Goal: Information Seeking & Learning: Learn about a topic

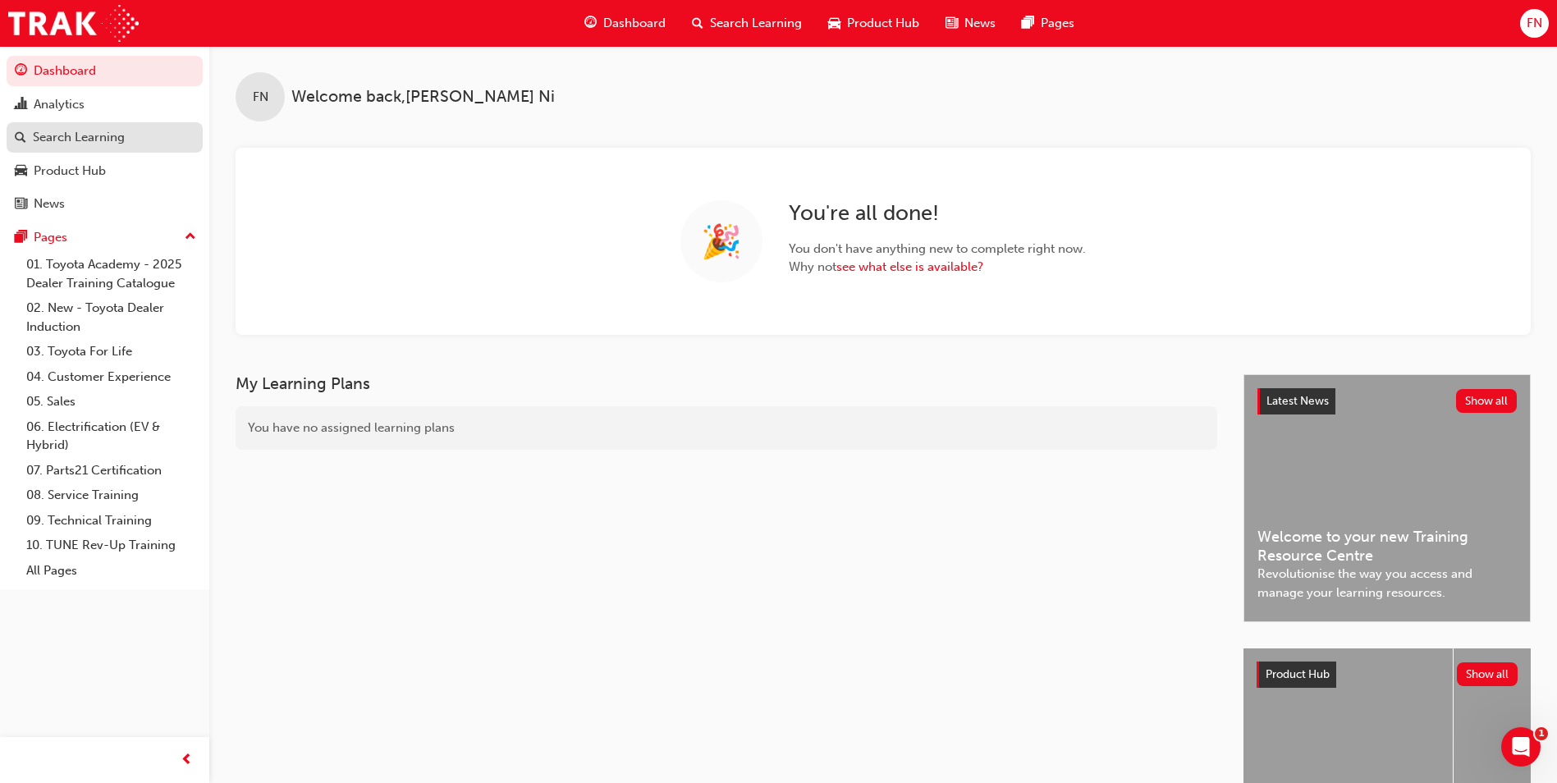
click at [85, 139] on div "Search Learning" at bounding box center [79, 137] width 92 height 19
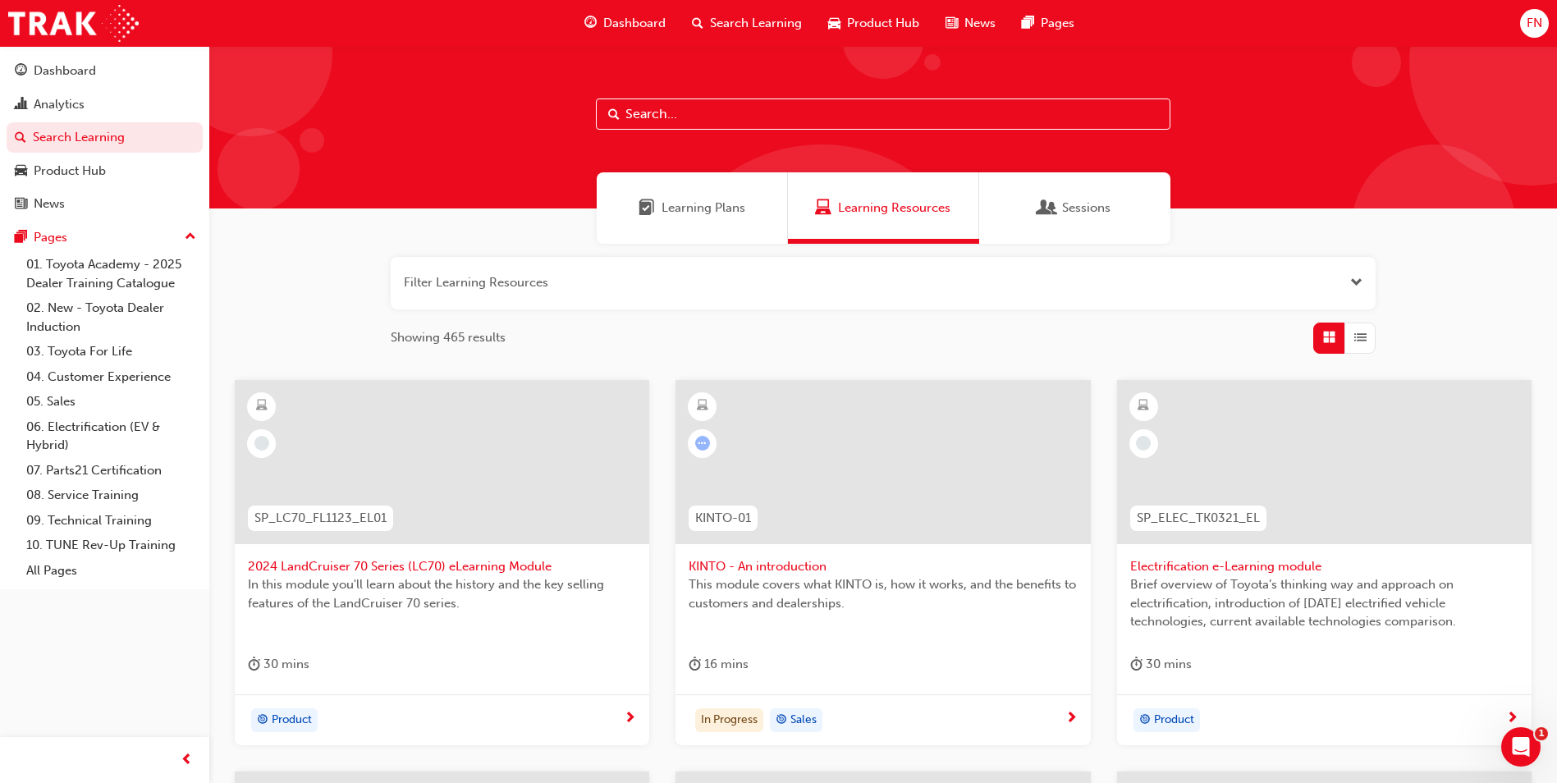
click at [700, 209] on span "Learning Plans" at bounding box center [703, 208] width 84 height 19
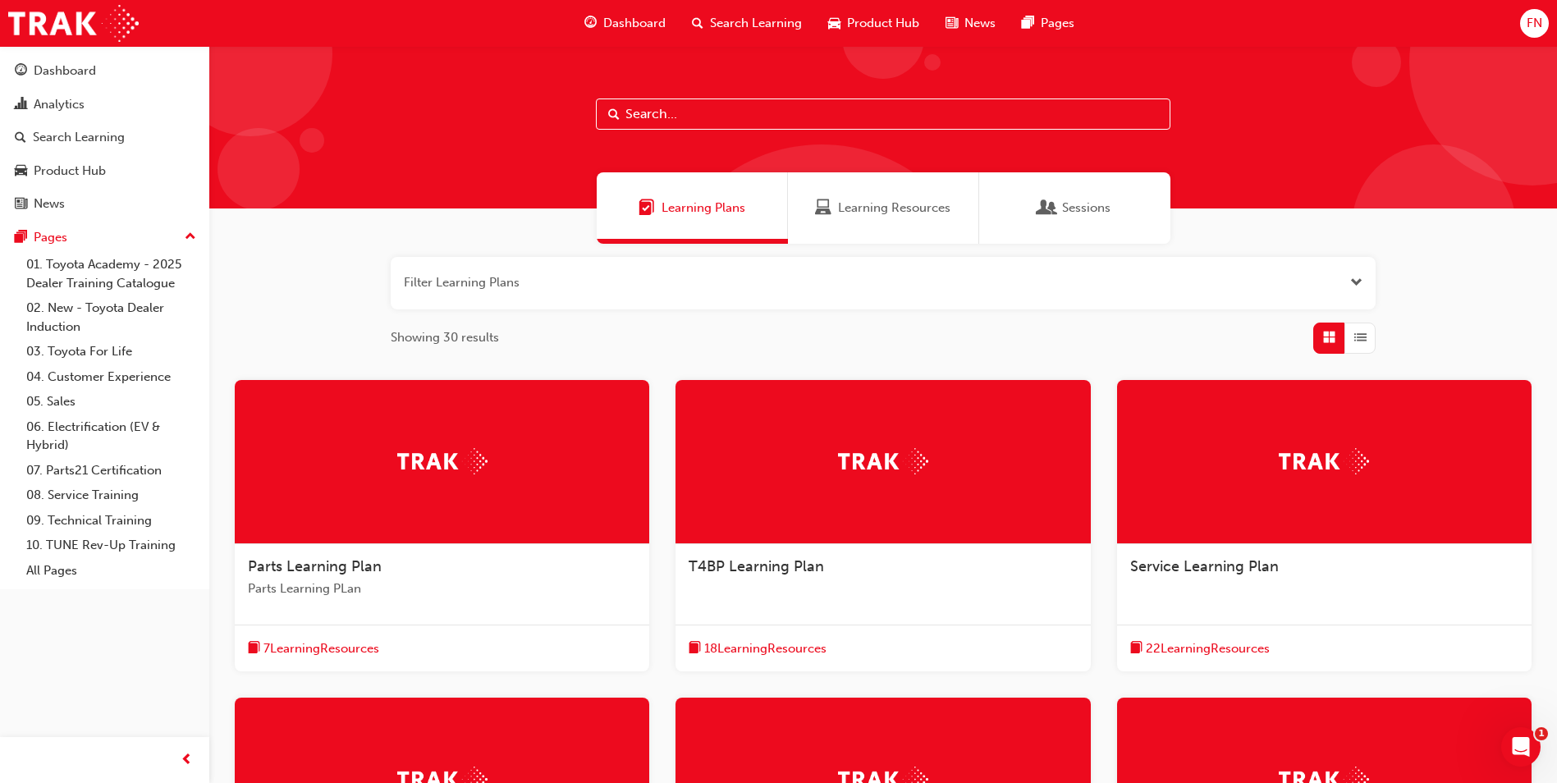
click at [678, 115] on input "text" at bounding box center [883, 113] width 574 height 31
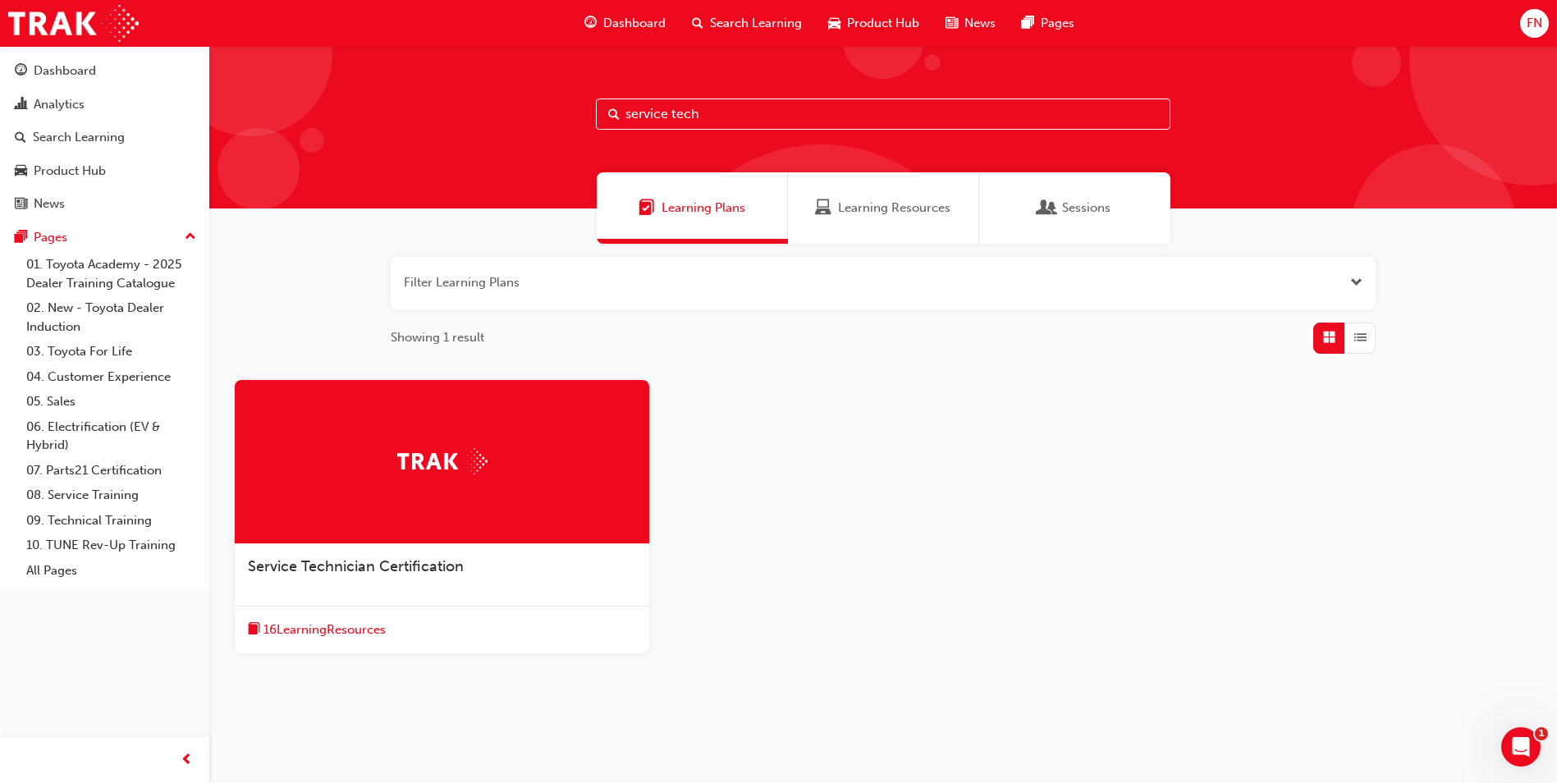
type input "service tech"
click at [480, 446] on div at bounding box center [442, 462] width 414 height 164
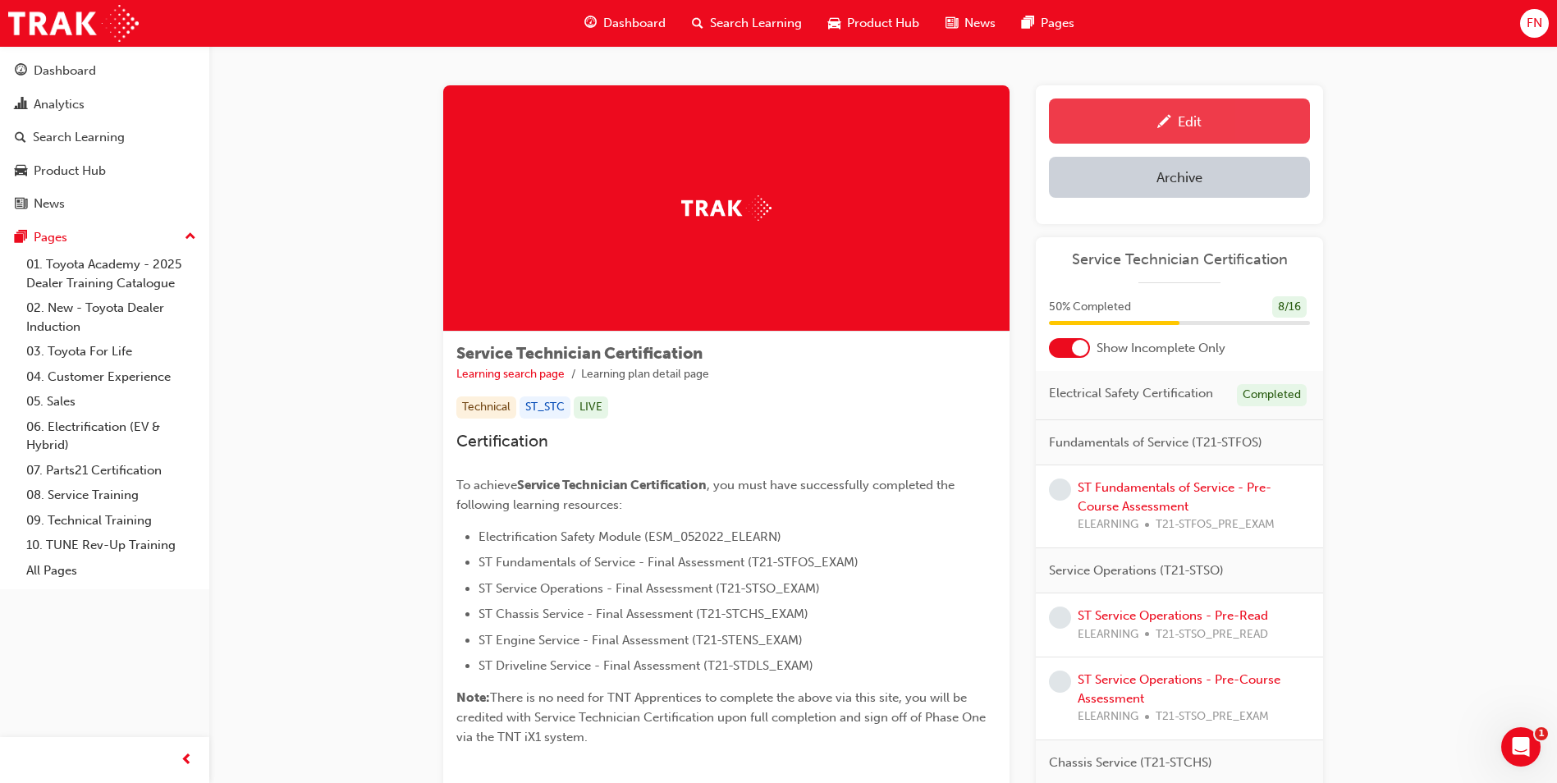
click at [1194, 115] on div "Edit" at bounding box center [1189, 121] width 24 height 16
